Goal: Transaction & Acquisition: Obtain resource

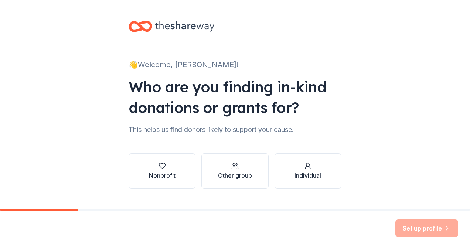
scroll to position [15, 0]
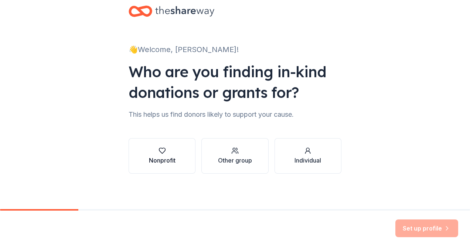
click at [170, 155] on div "Nonprofit" at bounding box center [162, 156] width 27 height 18
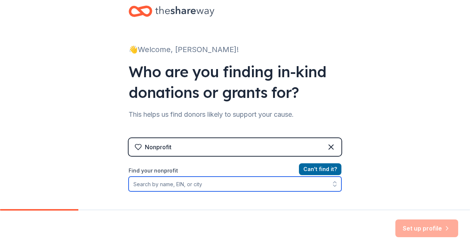
click at [209, 182] on input "Find your nonprofit" at bounding box center [235, 184] width 213 height 15
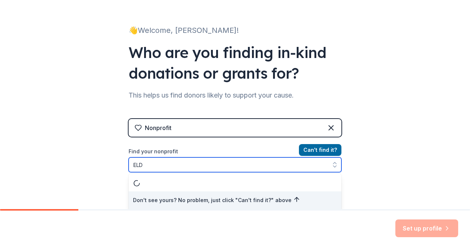
type input "EL"
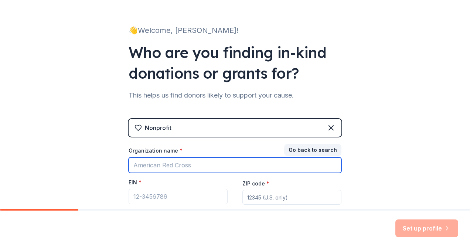
click at [258, 161] on input "Organization name *" at bounding box center [235, 166] width 213 height 16
type input "e"
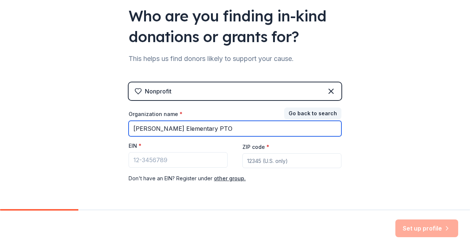
scroll to position [83, 0]
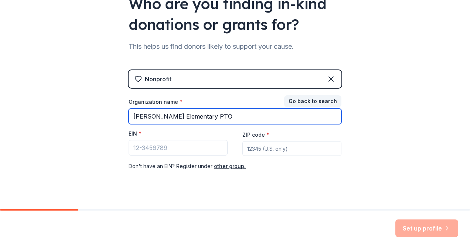
type input "[PERSON_NAME] Elementary PTO"
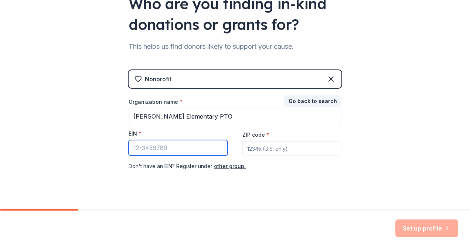
click at [194, 149] on input "EIN *" at bounding box center [178, 148] width 99 height 16
type input "[US_EMPLOYER_IDENTIFICATION_NUMBER]"
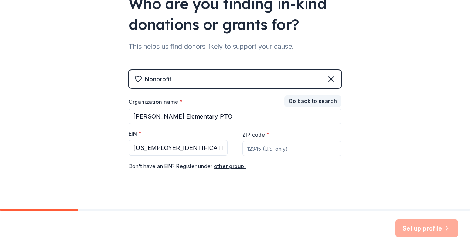
click at [271, 149] on input "ZIP code *" at bounding box center [292, 148] width 99 height 15
type input "45013"
click at [415, 222] on button "Set up profile" at bounding box center [427, 229] width 63 height 18
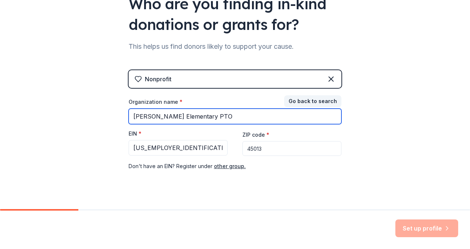
click at [175, 120] on input "[PERSON_NAME] Elementary PTO" at bounding box center [235, 117] width 213 height 16
type input "[PERSON_NAME] Elementary PTO"
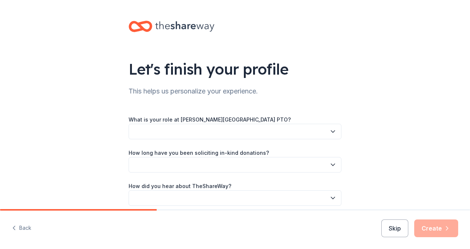
click at [275, 137] on button "button" at bounding box center [235, 132] width 213 height 16
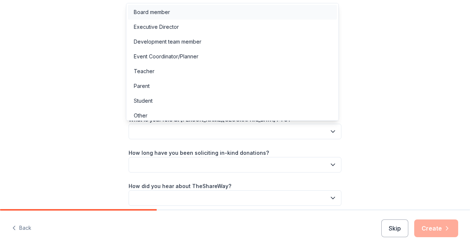
click at [271, 11] on div "Board member" at bounding box center [232, 12] width 209 height 15
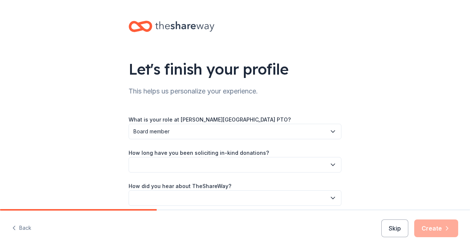
click at [239, 157] on button "button" at bounding box center [235, 165] width 213 height 16
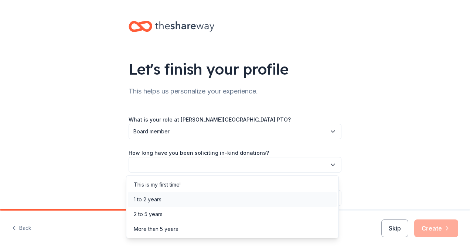
click at [231, 201] on div "1 to 2 years" at bounding box center [232, 199] width 209 height 15
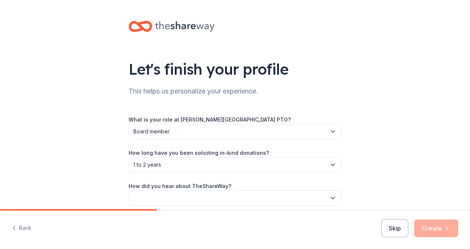
scroll to position [32, 0]
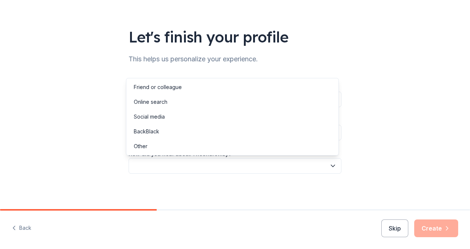
click at [240, 169] on button "button" at bounding box center [235, 166] width 213 height 16
click at [243, 102] on div "Online search" at bounding box center [232, 102] width 209 height 15
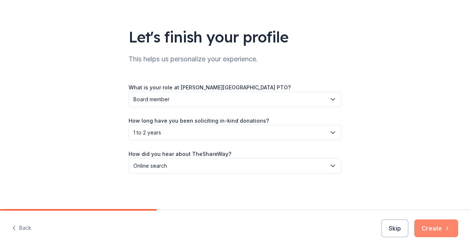
click at [433, 225] on button "Create" at bounding box center [436, 229] width 44 height 18
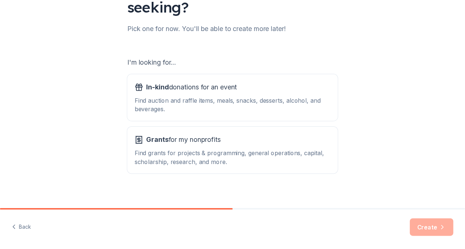
scroll to position [89, 0]
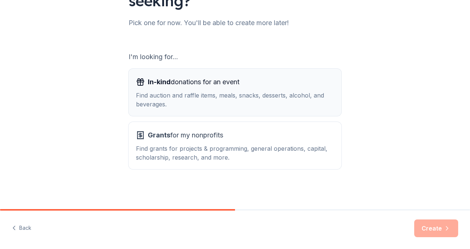
click at [250, 108] on div "Find auction and raffle items, meals, snacks, desserts, alcohol, and beverages." at bounding box center [235, 100] width 198 height 18
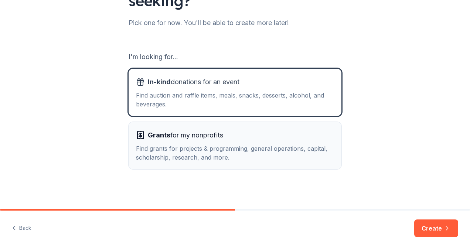
click at [245, 135] on div "Grants for my nonprofits" at bounding box center [235, 135] width 198 height 12
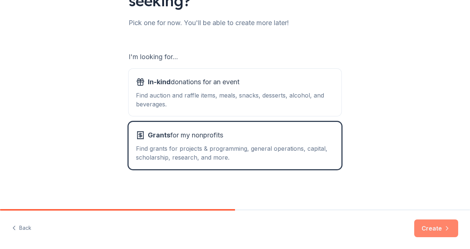
click at [429, 226] on button "Create" at bounding box center [436, 229] width 44 height 18
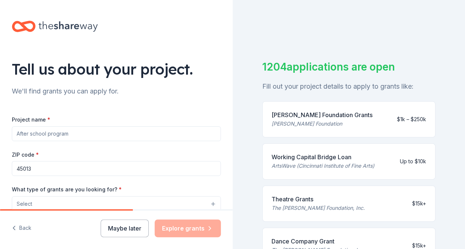
click at [107, 130] on input "Project name *" at bounding box center [116, 133] width 209 height 15
click at [107, 129] on input "Haunted Hu" at bounding box center [116, 133] width 209 height 15
type input "H"
type input "M"
click at [106, 130] on input "L" at bounding box center [116, 133] width 209 height 15
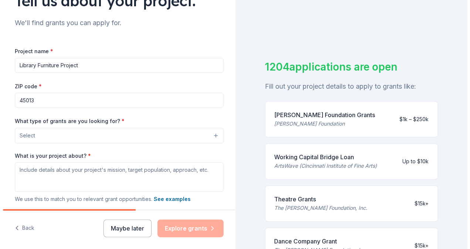
scroll to position [69, 0]
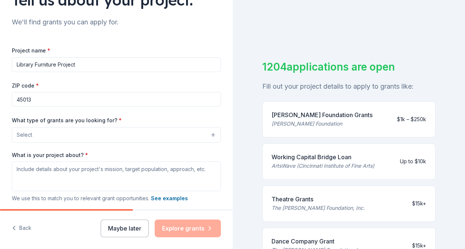
type input "Library Furniture Project"
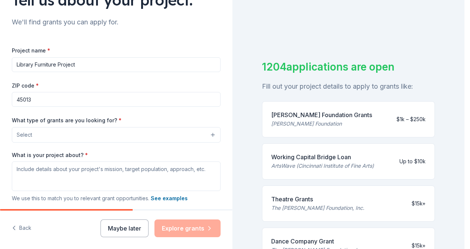
click at [106, 130] on button "Select" at bounding box center [116, 135] width 209 height 16
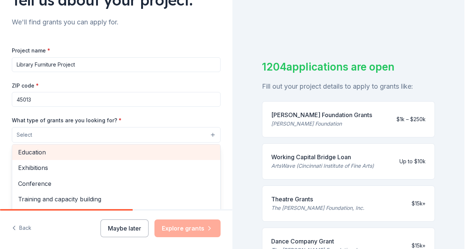
click at [98, 153] on span "Education" at bounding box center [116, 153] width 196 height 10
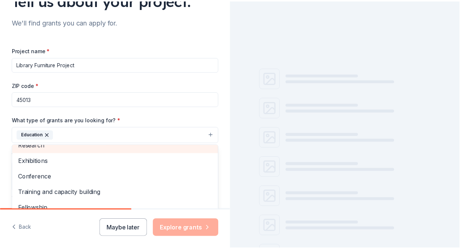
scroll to position [71, 0]
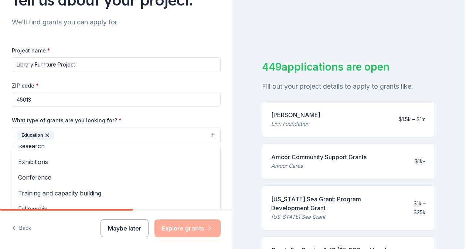
click at [139, 111] on div "Project name * Library Furniture Project ZIP code * 45013 What type of grants a…" at bounding box center [116, 148] width 209 height 204
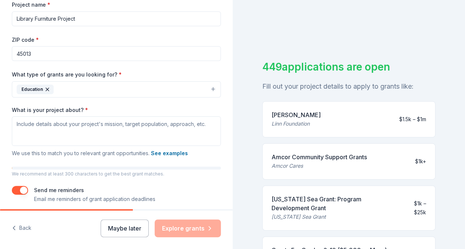
scroll to position [116, 0]
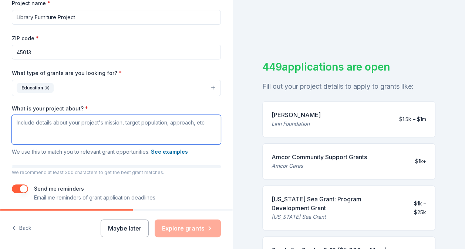
click at [129, 124] on textarea "What is your project about? *" at bounding box center [116, 130] width 209 height 30
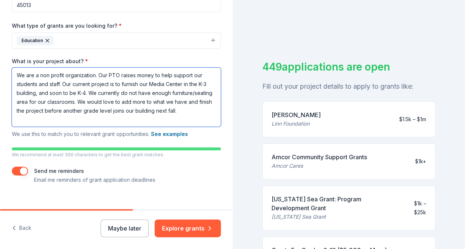
scroll to position [165, 0]
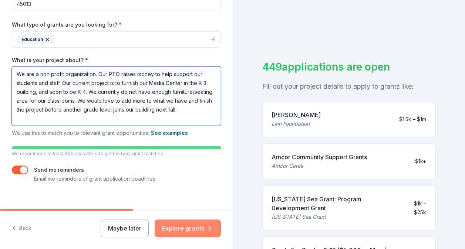
type textarea "We are a non profit organization. Our PTO raises money to help support our stud…"
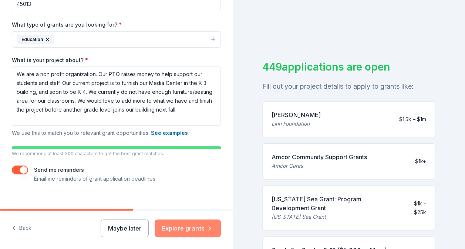
click at [177, 224] on button "Explore grants" at bounding box center [188, 229] width 66 height 18
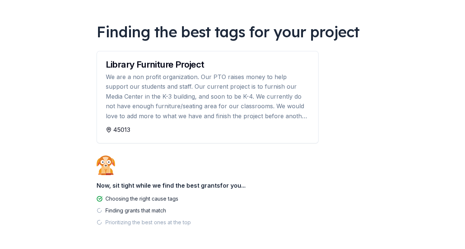
scroll to position [67, 0]
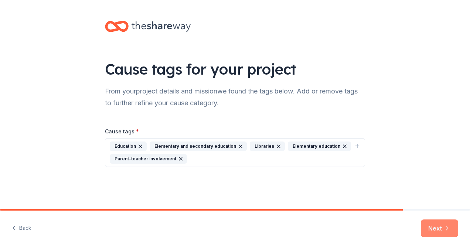
click at [430, 234] on button "Next" at bounding box center [439, 229] width 37 height 18
click at [430, 234] on div "Next" at bounding box center [439, 229] width 37 height 18
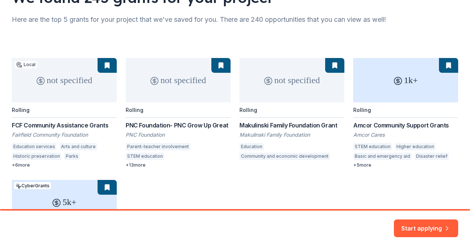
scroll to position [76, 0]
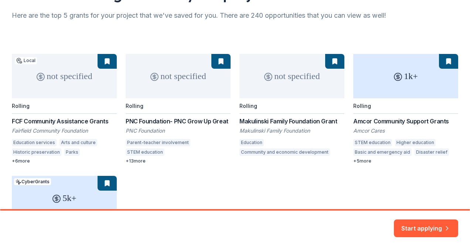
click at [143, 160] on div "not specified Local Rolling FCF Community Assistance Grants Fairfield Community…" at bounding box center [235, 162] width 447 height 217
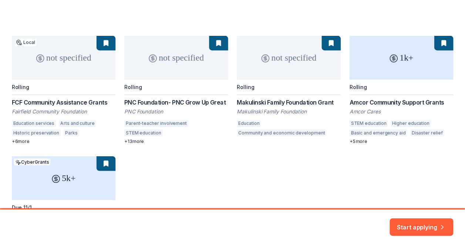
scroll to position [95, 0]
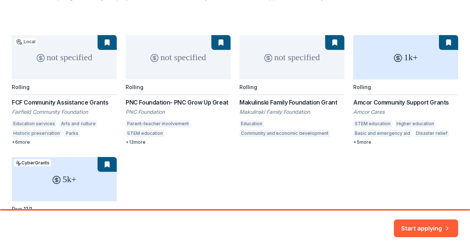
click at [152, 102] on div "not specified Local Rolling FCF Community Assistance Grants Fairfield Community…" at bounding box center [235, 143] width 447 height 217
click at [406, 226] on button "Start applying" at bounding box center [426, 224] width 64 height 18
click at [406, 226] on div "Start applying" at bounding box center [426, 229] width 64 height 18
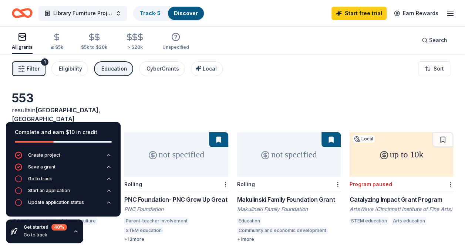
click at [36, 180] on div "Go to track" at bounding box center [40, 179] width 24 height 6
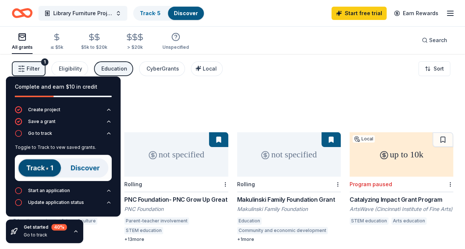
click at [37, 172] on img at bounding box center [63, 168] width 97 height 26
click at [39, 173] on img at bounding box center [63, 168] width 97 height 26
click at [74, 167] on img at bounding box center [63, 168] width 97 height 26
click at [42, 194] on button "Start an application" at bounding box center [63, 193] width 97 height 12
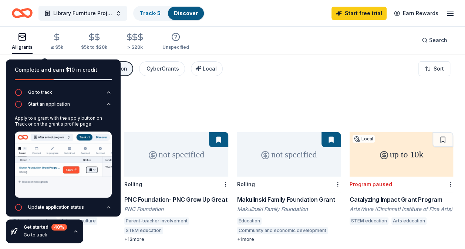
scroll to position [25, 0]
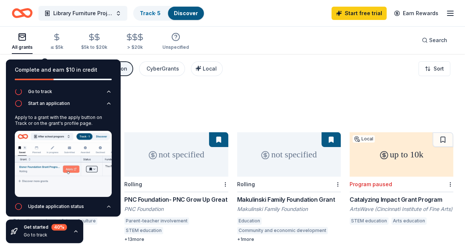
click at [157, 102] on div "553 results in [GEOGRAPHIC_DATA], [GEOGRAPHIC_DATA]" at bounding box center [232, 107] width 441 height 33
click at [22, 48] on div "All grants" at bounding box center [22, 47] width 21 height 6
click at [45, 63] on div "Complete and earn $10 in credit" at bounding box center [63, 75] width 115 height 30
click at [178, 95] on div "553 results in [GEOGRAPHIC_DATA], [GEOGRAPHIC_DATA]" at bounding box center [232, 107] width 441 height 33
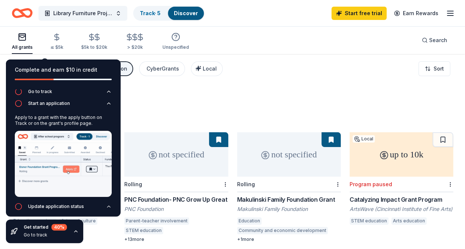
click at [178, 95] on div "553 results in [GEOGRAPHIC_DATA], [GEOGRAPHIC_DATA]" at bounding box center [232, 107] width 441 height 33
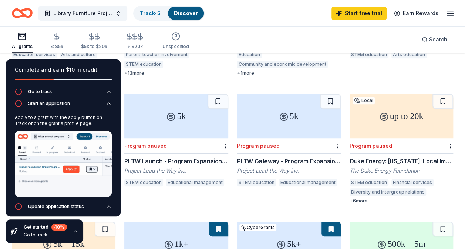
scroll to position [0, 0]
